Goal: Task Accomplishment & Management: Use online tool/utility

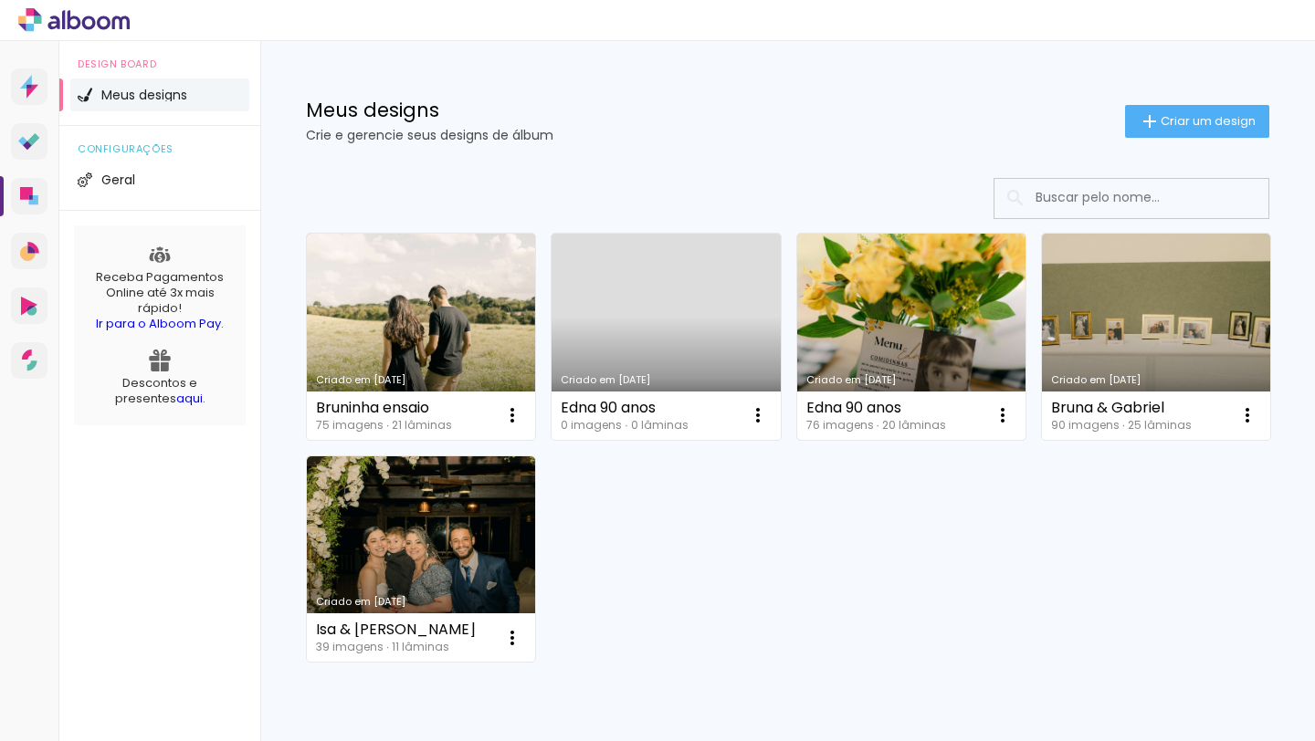
click at [909, 318] on link "Criado em [DATE]" at bounding box center [911, 337] width 228 height 206
